Goal: Information Seeking & Learning: Check status

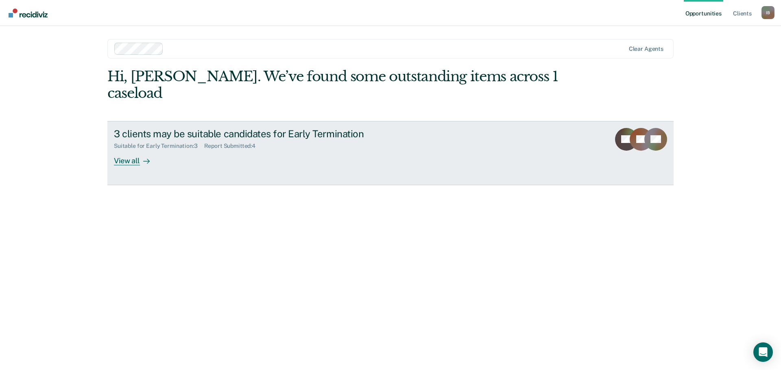
click at [133, 150] on div "View all" at bounding box center [137, 158] width 46 height 16
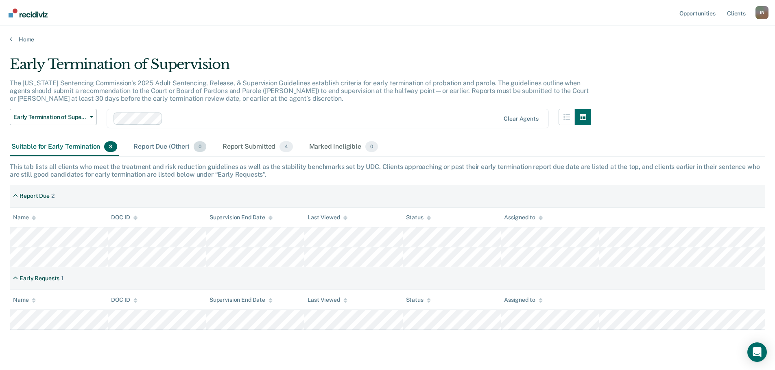
click at [160, 147] on div "Report Due (Other) 0" at bounding box center [170, 147] width 76 height 18
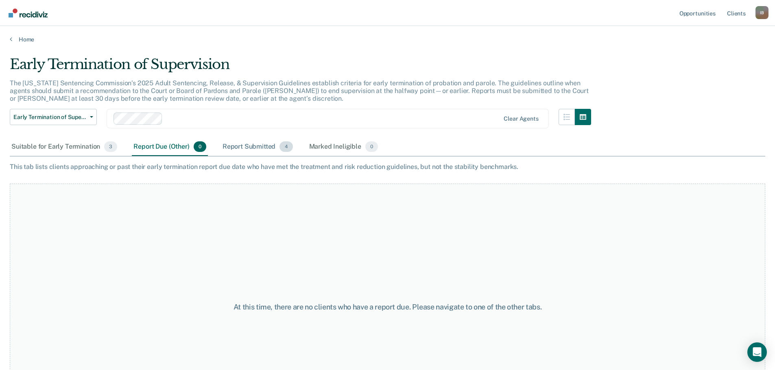
click at [250, 147] on div "Report Submitted 4" at bounding box center [258, 147] width 74 height 18
